Goal: Complete application form

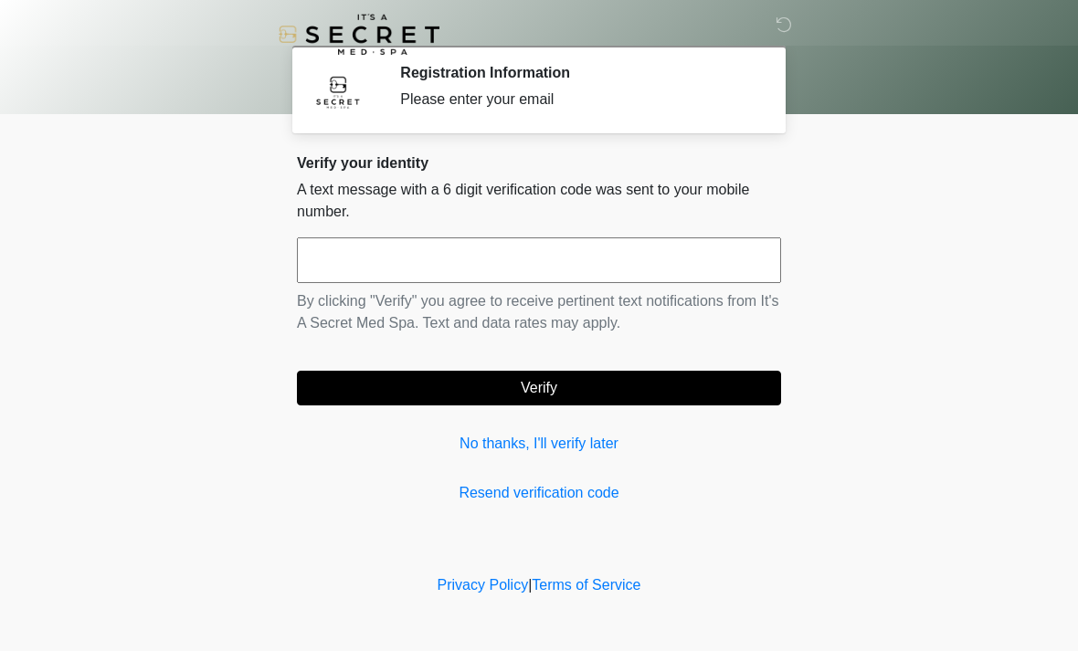
click at [588, 496] on link "Resend verification code" at bounding box center [539, 493] width 484 height 22
click at [593, 452] on link "No thanks, I'll verify later" at bounding box center [539, 444] width 484 height 22
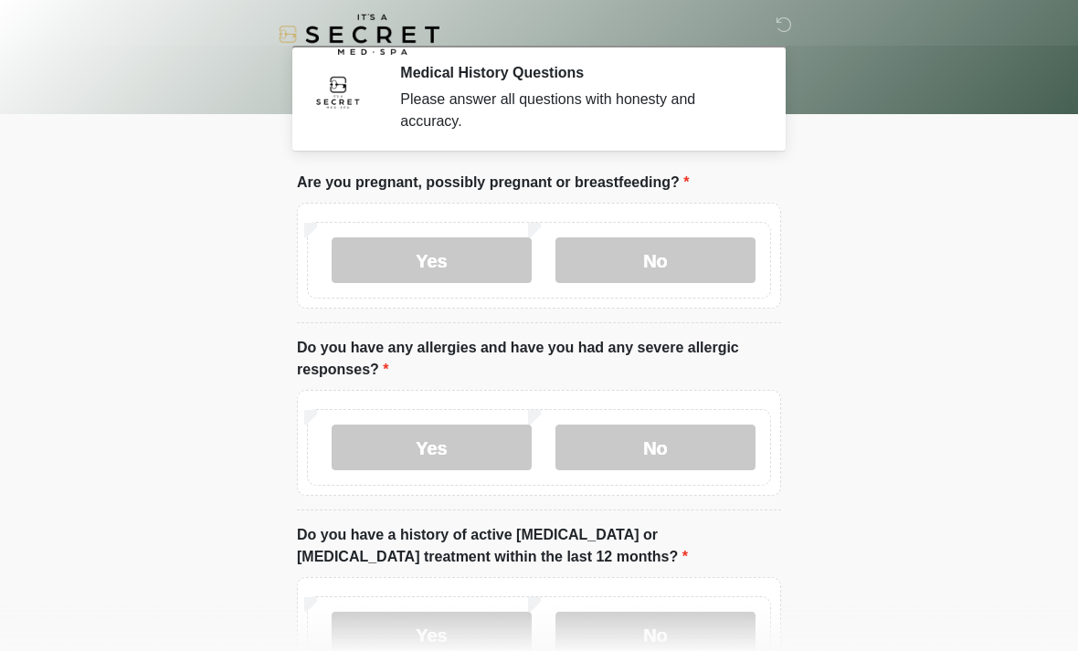
click at [683, 252] on label "No" at bounding box center [655, 260] width 200 height 46
click at [703, 434] on label "No" at bounding box center [655, 448] width 200 height 46
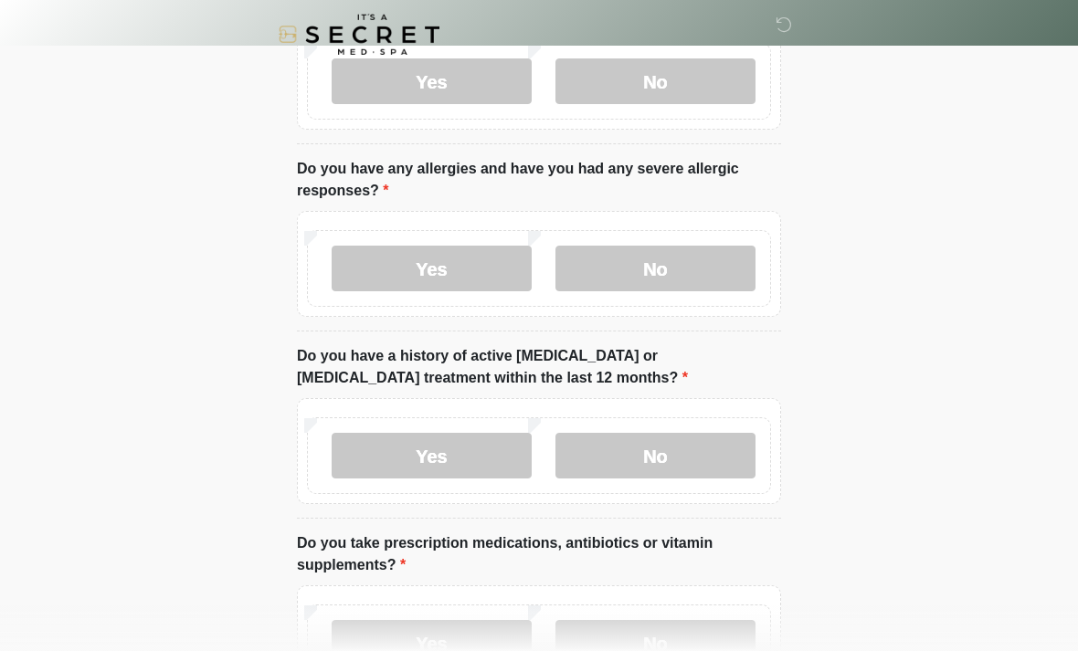
scroll to position [181, 0]
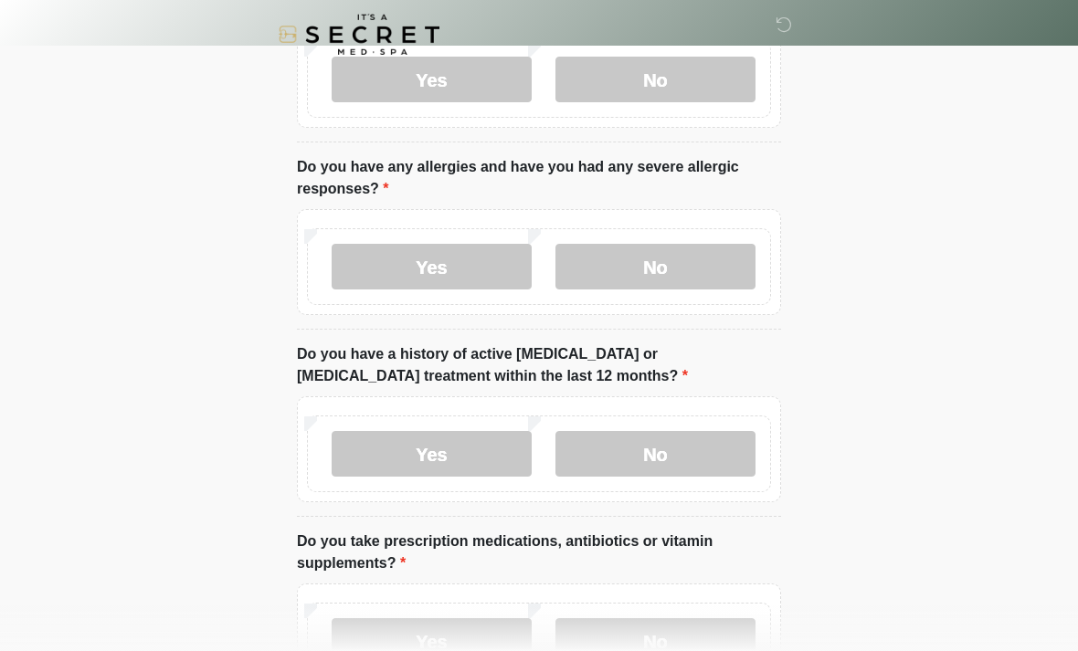
click at [684, 447] on label "No" at bounding box center [655, 454] width 200 height 46
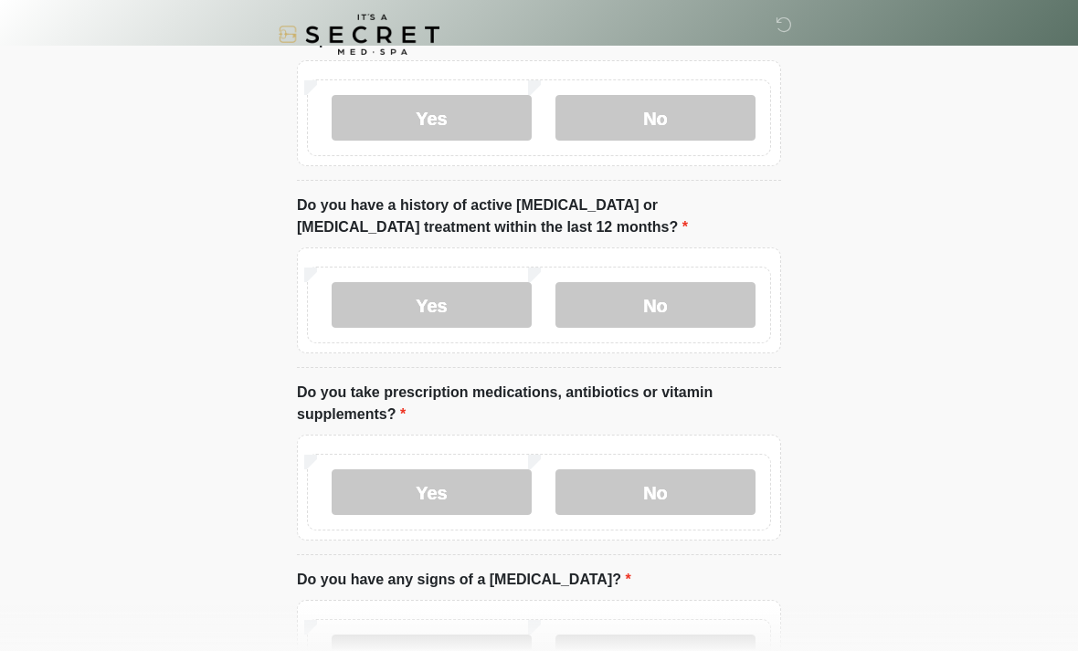
scroll to position [339, 0]
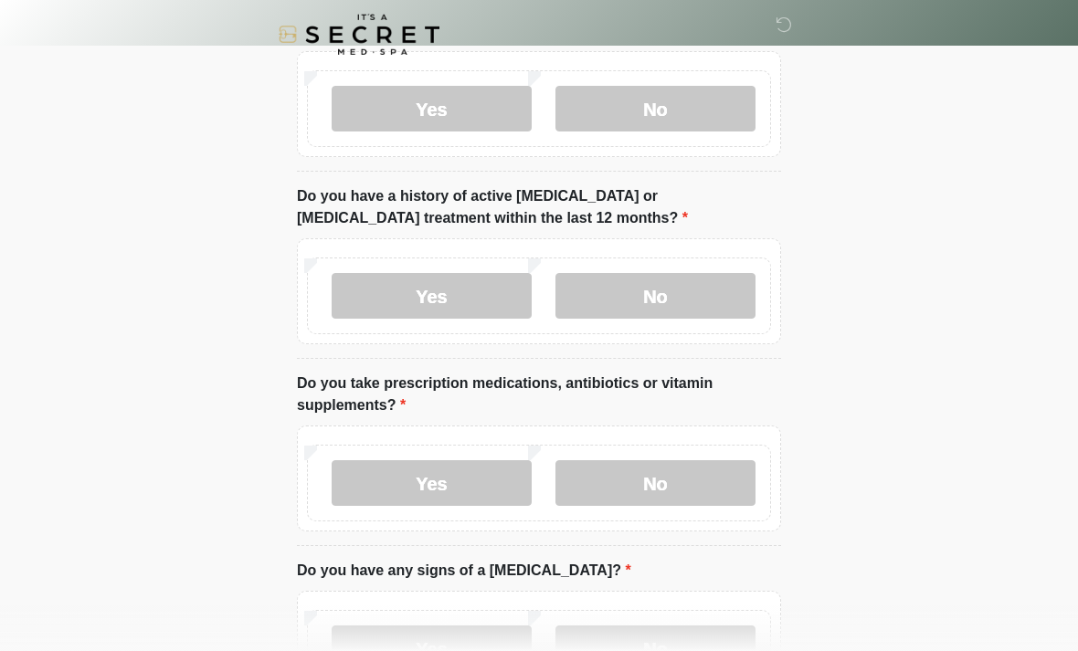
click at [721, 477] on label "No" at bounding box center [655, 483] width 200 height 46
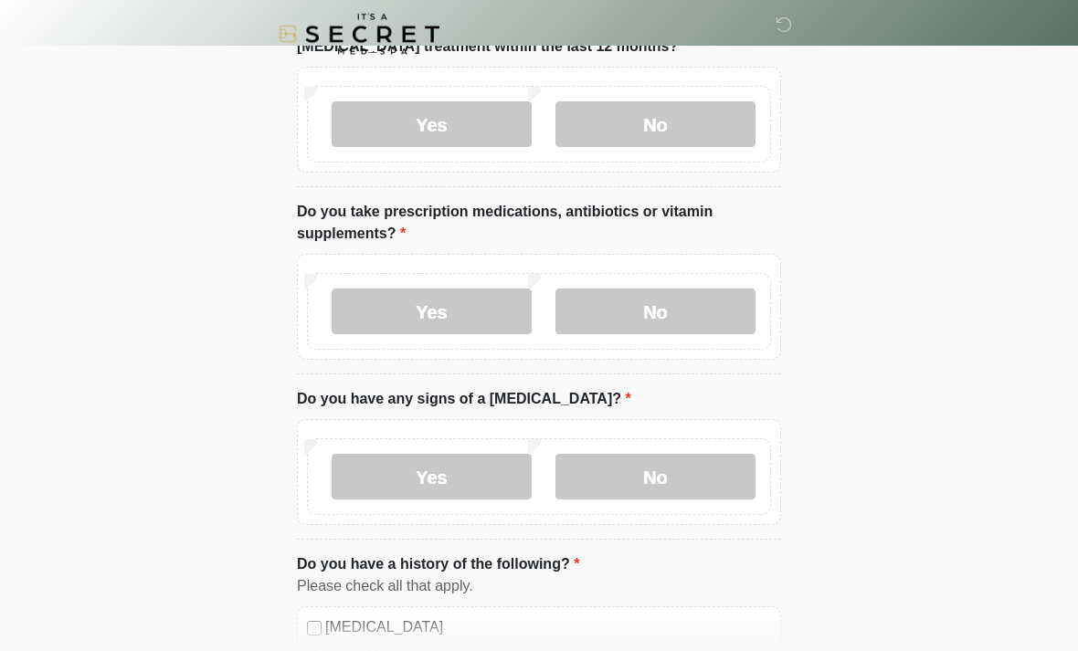
scroll to position [516, 0]
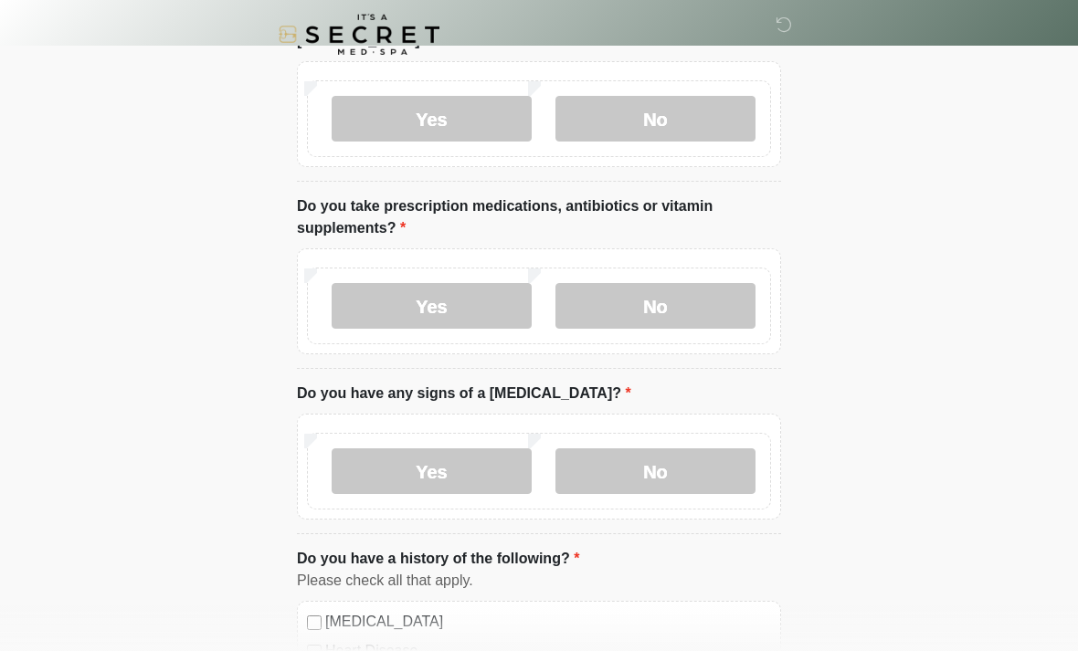
click at [703, 468] on label "No" at bounding box center [655, 471] width 200 height 46
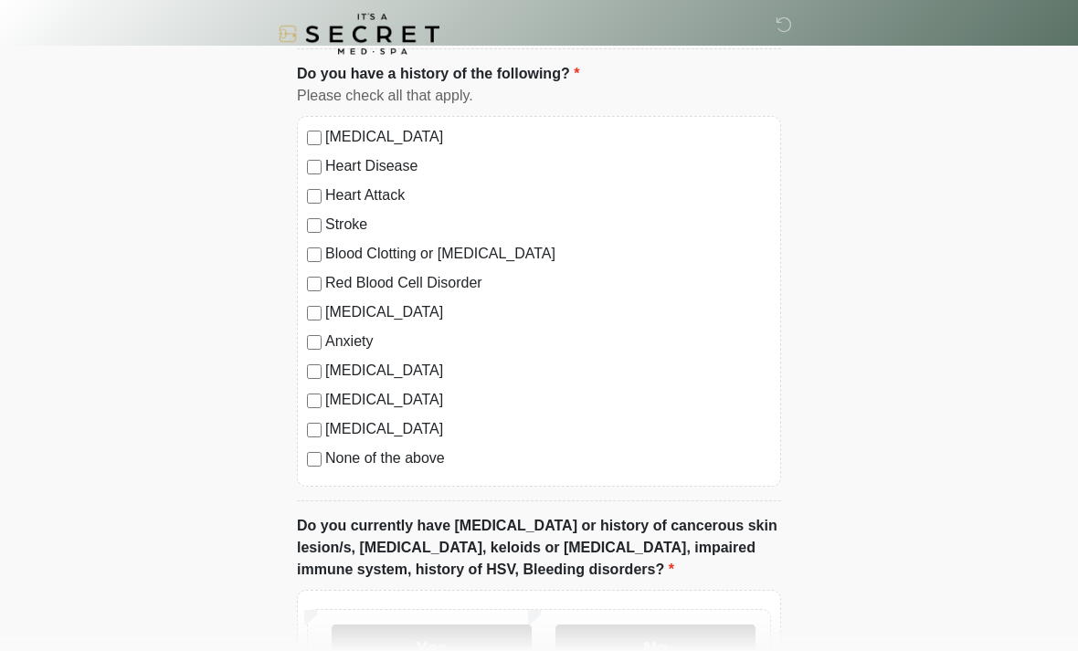
scroll to position [1002, 0]
click at [404, 465] on label "None of the above" at bounding box center [548, 458] width 446 height 22
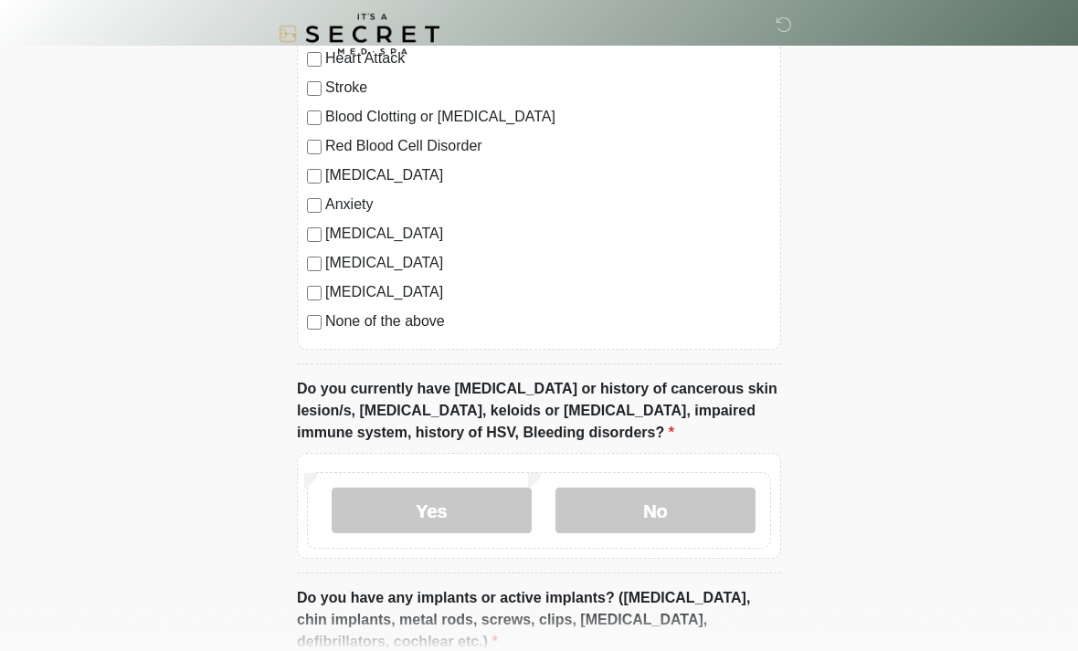
scroll to position [1199, 0]
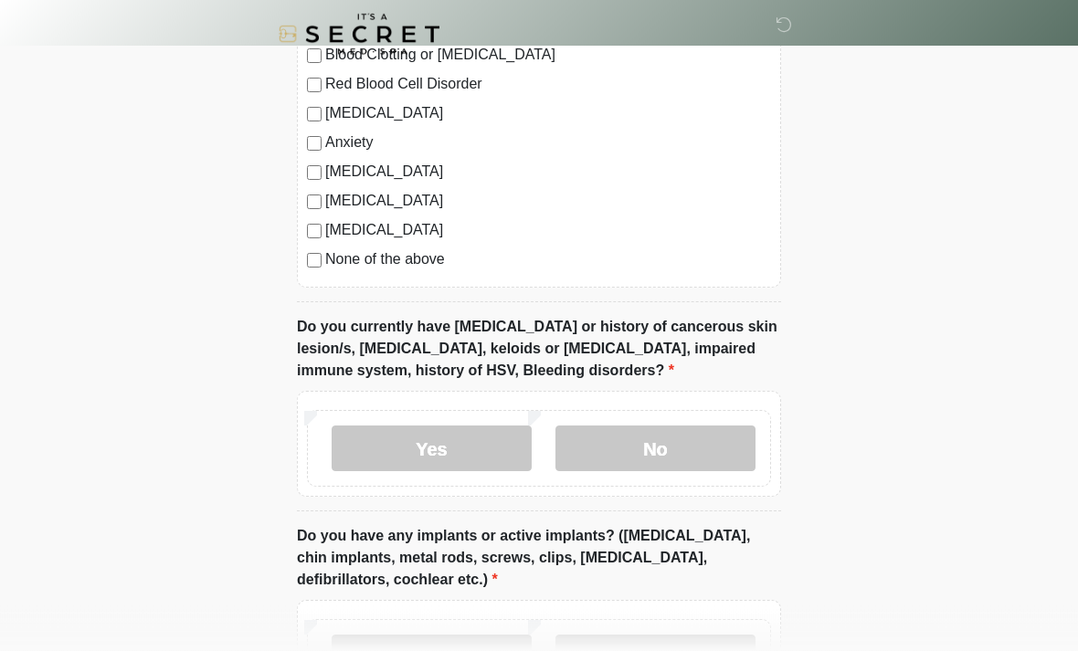
click at [712, 436] on label "No" at bounding box center [655, 449] width 200 height 46
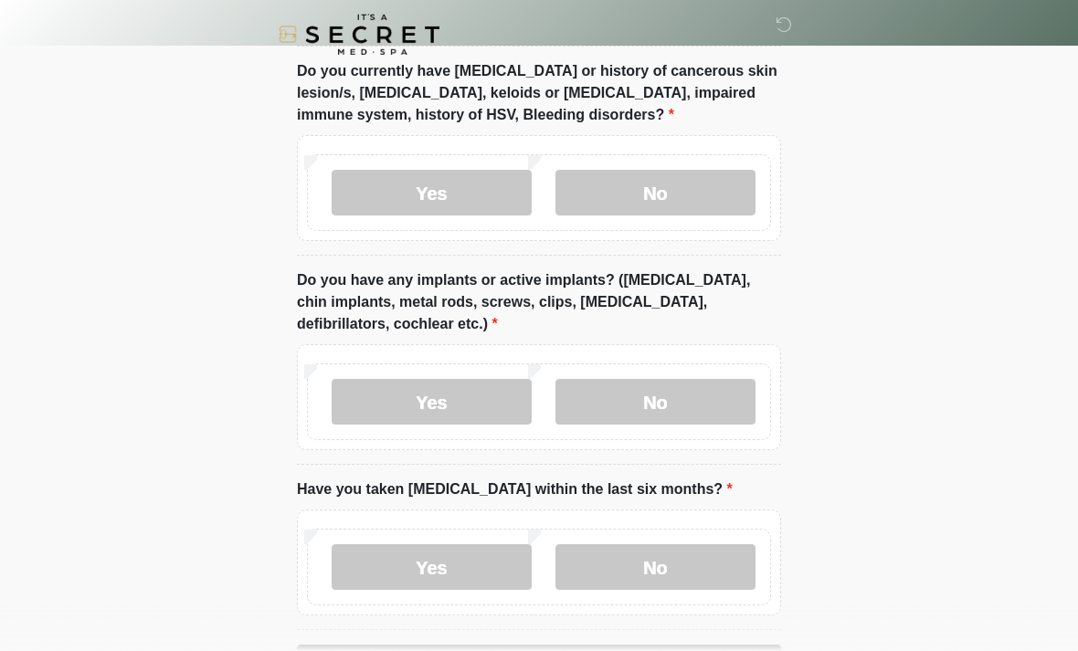
scroll to position [1469, 0]
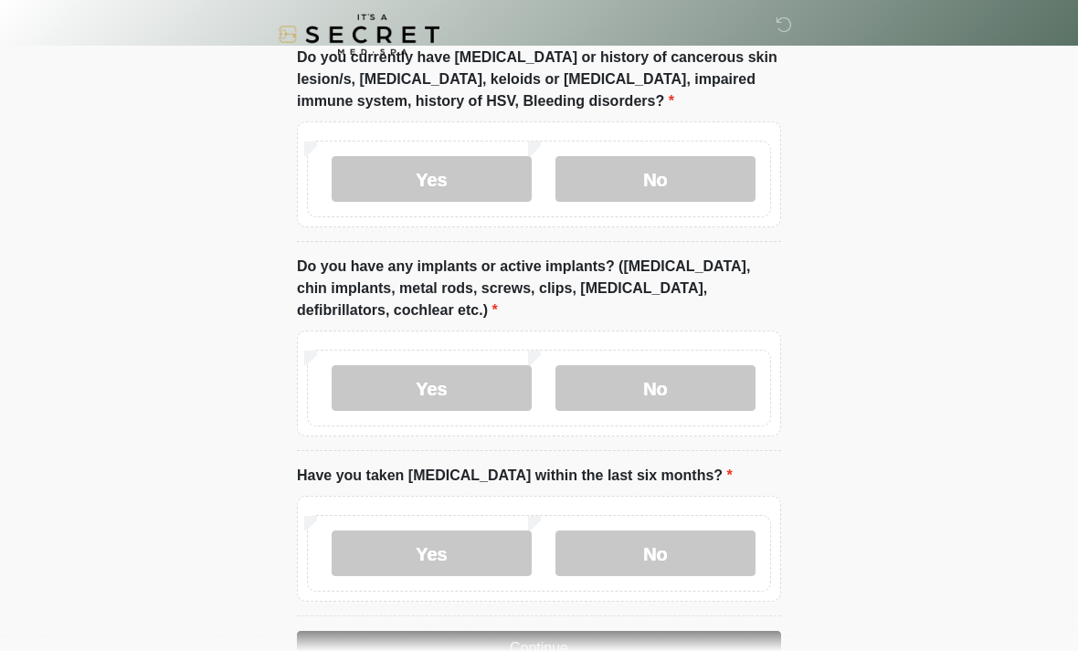
click at [718, 376] on label "No" at bounding box center [655, 388] width 200 height 46
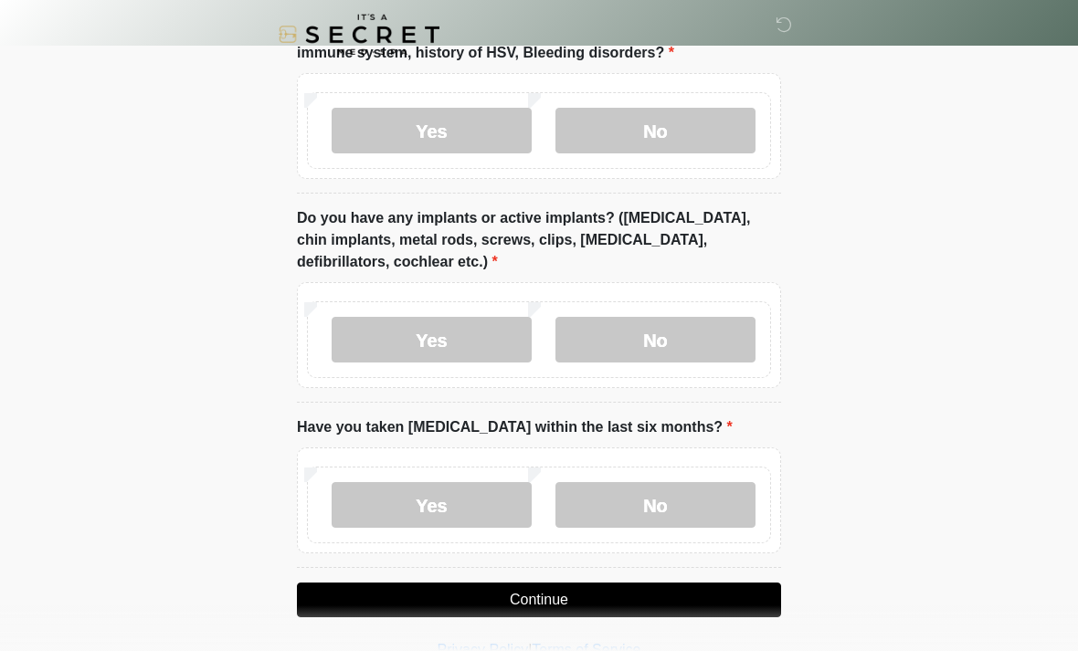
scroll to position [1520, 0]
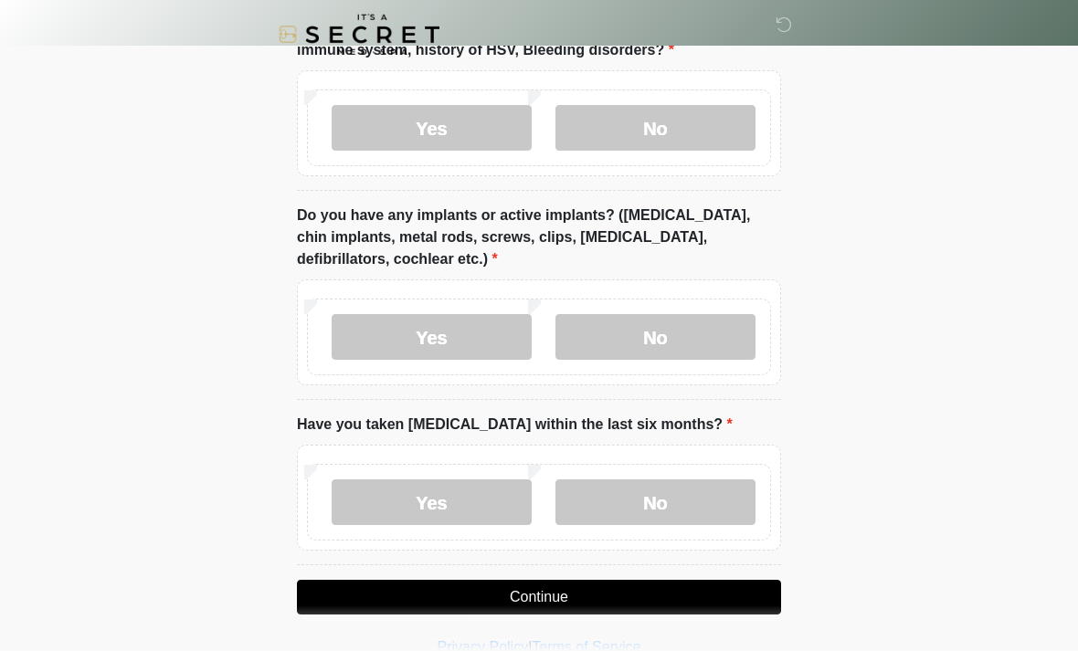
click at [712, 497] on label "No" at bounding box center [655, 502] width 200 height 46
click at [686, 604] on button "Continue" at bounding box center [539, 597] width 484 height 35
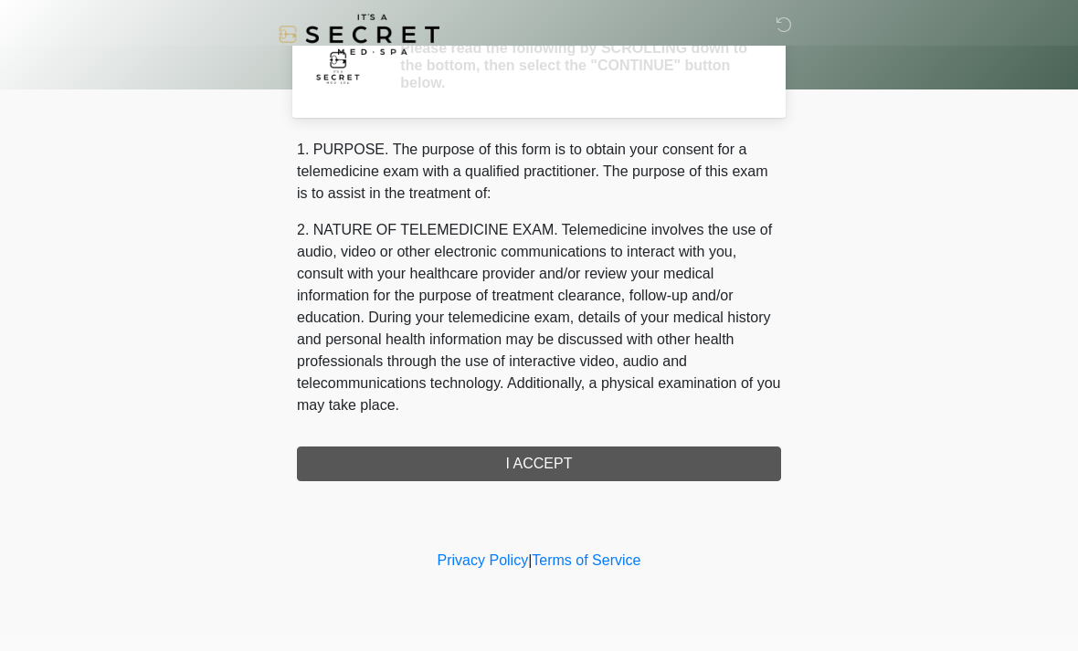
scroll to position [0, 0]
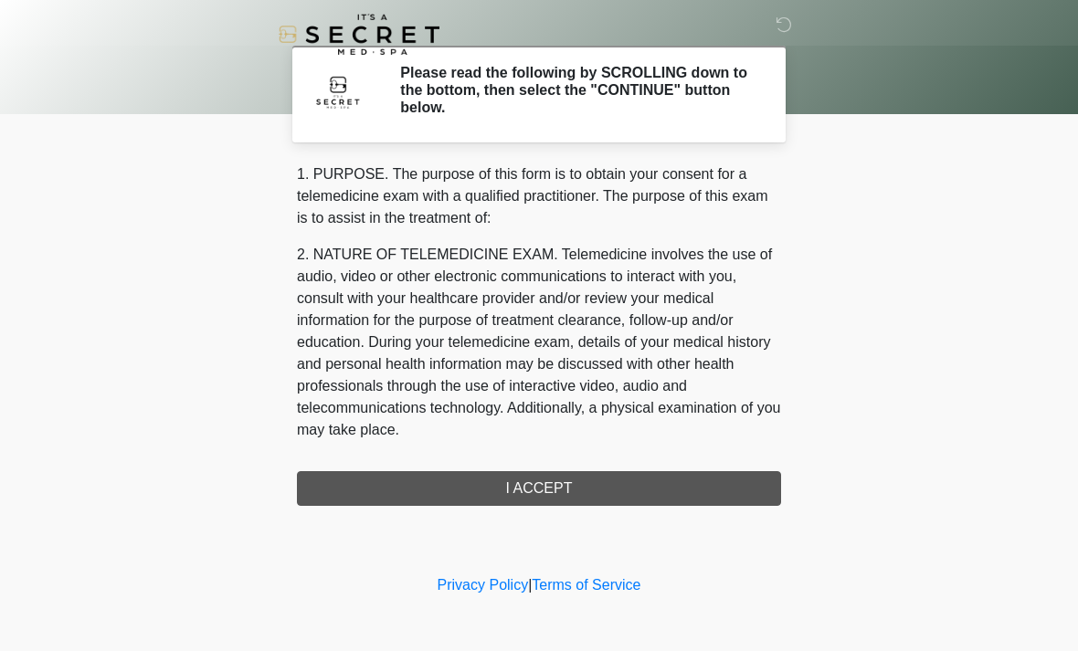
click at [657, 484] on div "1. PURPOSE. The purpose of this form is to obtain your consent for a telemedici…" at bounding box center [539, 334] width 484 height 342
click at [696, 499] on div "1. PURPOSE. The purpose of this form is to obtain your consent for a telemedici…" at bounding box center [539, 334] width 484 height 342
click at [579, 488] on div "1. PURPOSE. The purpose of this form is to obtain your consent for a telemedici…" at bounding box center [539, 334] width 484 height 342
click at [578, 488] on div "1. PURPOSE. The purpose of this form is to obtain your consent for a telemedici…" at bounding box center [539, 334] width 484 height 342
click at [587, 485] on div "1. PURPOSE. The purpose of this form is to obtain your consent for a telemedici…" at bounding box center [539, 334] width 484 height 342
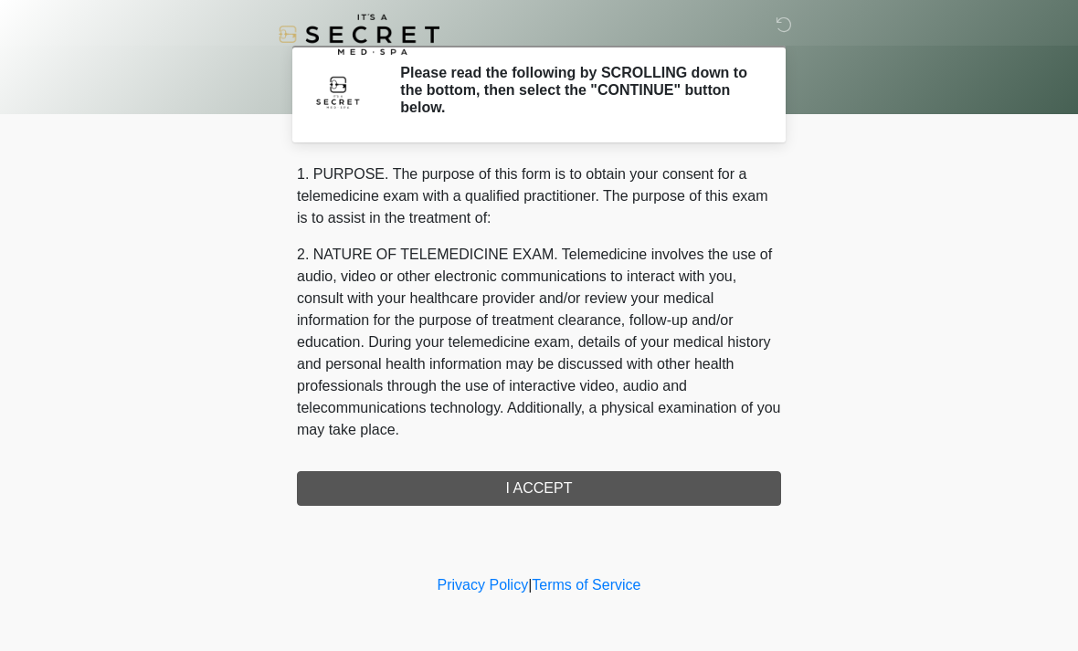
click at [575, 474] on div "1. PURPOSE. The purpose of this form is to obtain your consent for a telemedici…" at bounding box center [539, 334] width 484 height 342
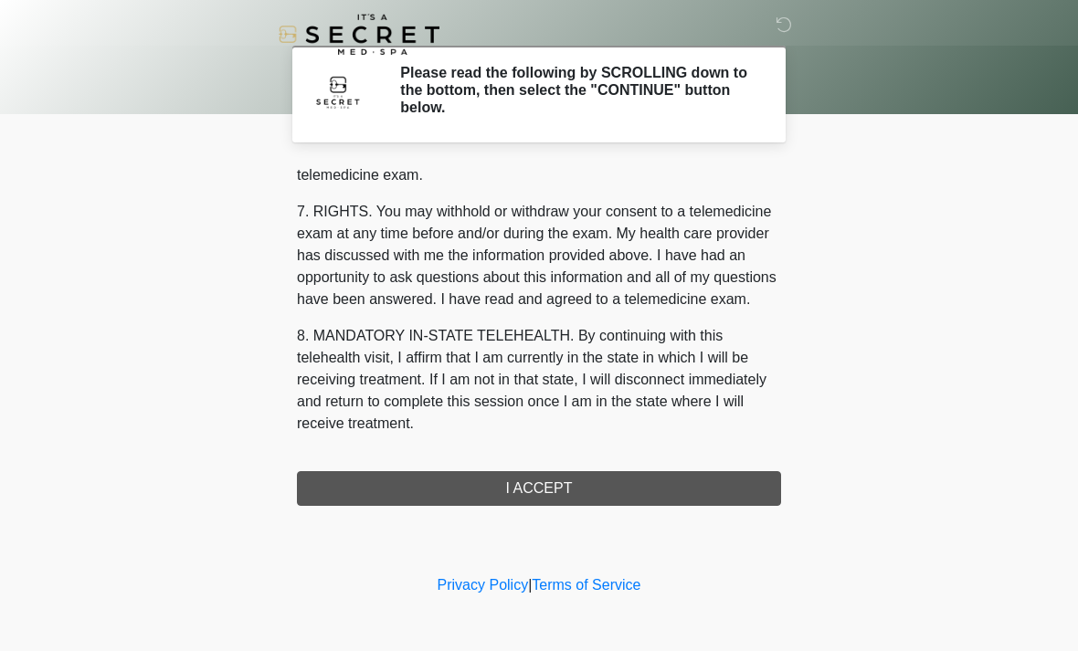
scroll to position [773, 0]
click at [675, 491] on button "I ACCEPT" at bounding box center [539, 488] width 484 height 35
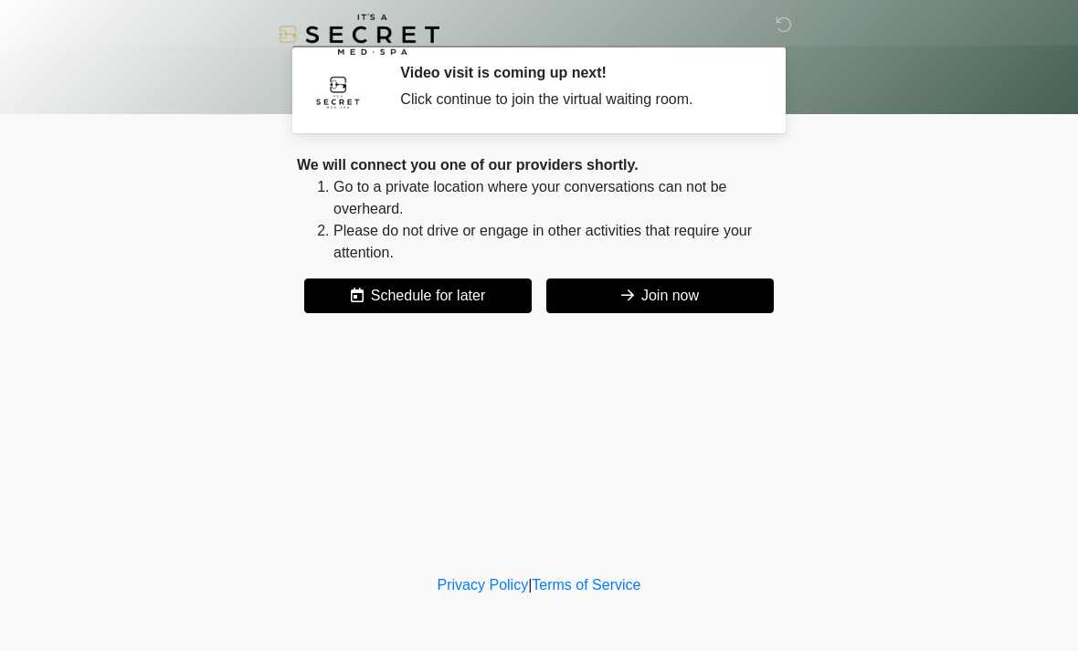
click at [745, 306] on button "Join now" at bounding box center [659, 296] width 227 height 35
